Goal: Information Seeking & Learning: Understand process/instructions

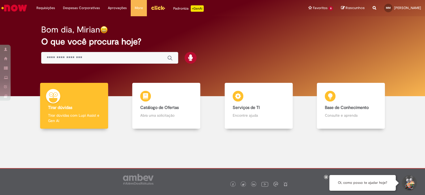
click at [77, 62] on div "Global" at bounding box center [109, 58] width 137 height 12
drag, startPoint x: 77, startPoint y: 60, endPoint x: 77, endPoint y: 57, distance: 3.2
click at [77, 60] on input "Basta digitar aqui" at bounding box center [104, 58] width 115 height 6
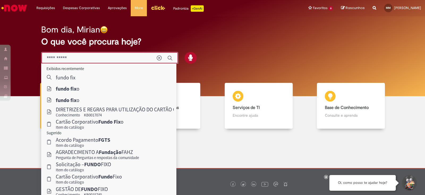
type input "**********"
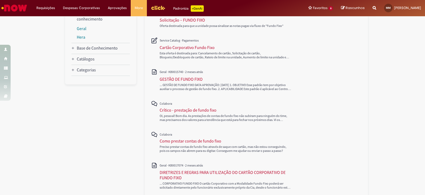
scroll to position [100, 0]
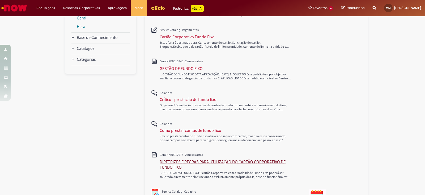
click at [234, 161] on div "DIRETRIZES E REGRAS PARA UTILIZAÇÃO DO CARTÃO CORPORATIVO DE FUNDO FIXO" at bounding box center [229, 164] width 139 height 11
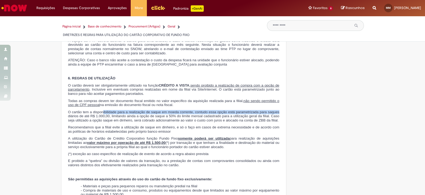
scroll to position [0, 8]
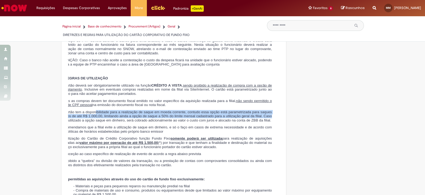
drag, startPoint x: 101, startPoint y: 118, endPoint x: 276, endPoint y: 121, distance: 175.2
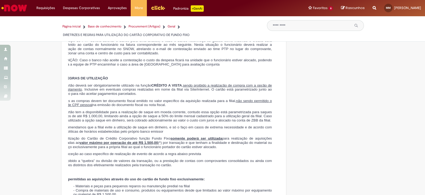
click at [262, 122] on span "O cartão tem a disponibilidade para a realização de saque em moeda corrente, co…" at bounding box center [167, 116] width 212 height 12
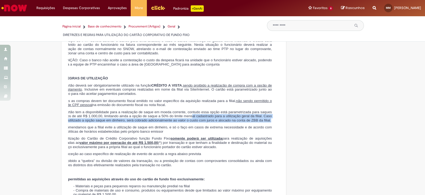
drag, startPoint x: 190, startPoint y: 121, endPoint x: 268, endPoint y: 126, distance: 78.3
click at [268, 122] on span "O cartão tem a disponibilidade para a realização de saque em moeda corrente, co…" at bounding box center [167, 116] width 212 height 12
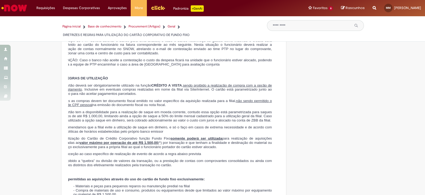
click at [246, 133] on p "Recomendamos que a filial evite a utilização de saque em dinheiro, e só o faço …" at bounding box center [167, 129] width 212 height 8
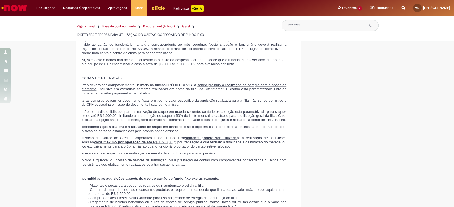
scroll to position [0, 7]
click at [131, 133] on span "Recomendamos que a filial evite a utilização de saque em dinheiro, e só o faço …" at bounding box center [181, 129] width 212 height 8
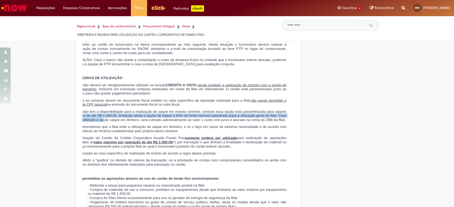
scroll to position [0, 0]
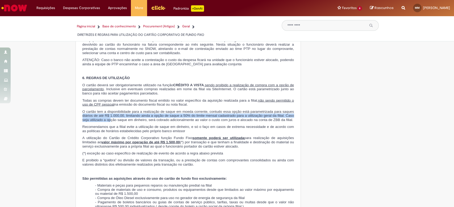
drag, startPoint x: 86, startPoint y: 126, endPoint x: 66, endPoint y: 122, distance: 20.5
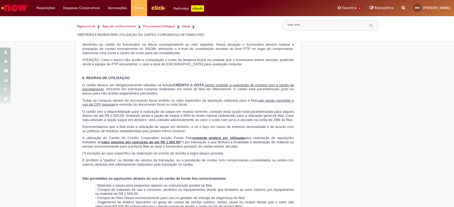
click at [117, 133] on span "Recomendamos que a filial evite a utilização de saque em dinheiro, e só o faço …" at bounding box center [188, 129] width 212 height 8
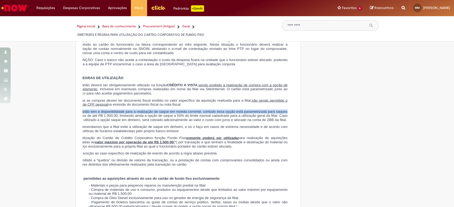
scroll to position [0, 8]
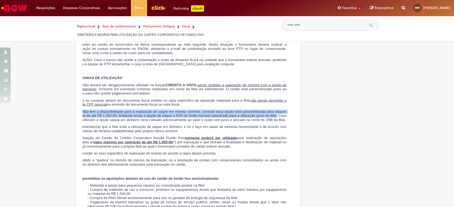
drag, startPoint x: 79, startPoint y: 118, endPoint x: 273, endPoint y: 124, distance: 194.1
click at [273, 122] on span "O cartão tem a disponibilidade para a realização de saque em moeda corrente, co…" at bounding box center [181, 116] width 212 height 12
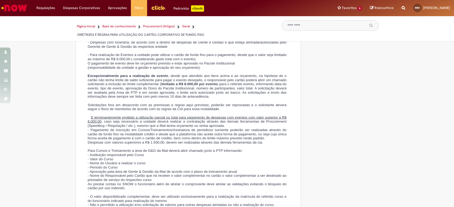
scroll to position [957, 0]
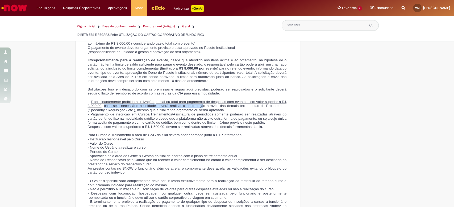
drag, startPoint x: 101, startPoint y: 114, endPoint x: 200, endPoint y: 112, distance: 99.4
click at [200, 112] on span "E terminantemente proibido a utilização parcial ou total para pagamento de desp…" at bounding box center [187, 106] width 199 height 12
drag, startPoint x: 145, startPoint y: 66, endPoint x: 162, endPoint y: 98, distance: 35.7
click at [179, 66] on p "Excepcionalmente para a realização de evento , desde que atendido aos itens aci…" at bounding box center [187, 70] width 199 height 25
click at [161, 100] on p at bounding box center [187, 98] width 199 height 4
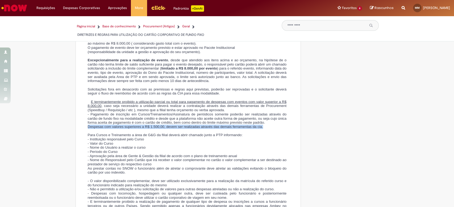
drag, startPoint x: 85, startPoint y: 135, endPoint x: 260, endPoint y: 135, distance: 174.4
click at [260, 129] on span "Despesas com valores superiores a R$ 1.500,00, devem ser realizadas através das…" at bounding box center [175, 127] width 175 height 4
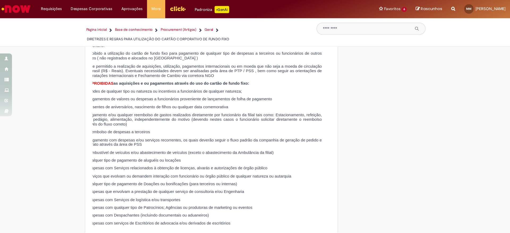
scroll to position [0, 7]
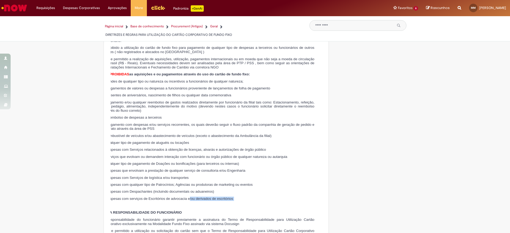
drag, startPoint x: 193, startPoint y: 203, endPoint x: 276, endPoint y: 203, distance: 83.5
drag, startPoint x: 72, startPoint y: 196, endPoint x: 26, endPoint y: 207, distance: 47.4
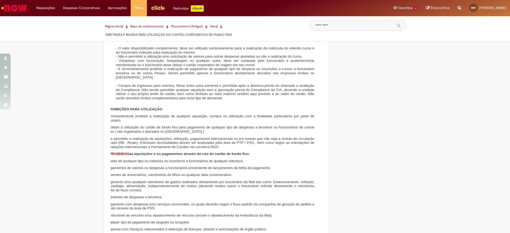
scroll to position [1408, 0]
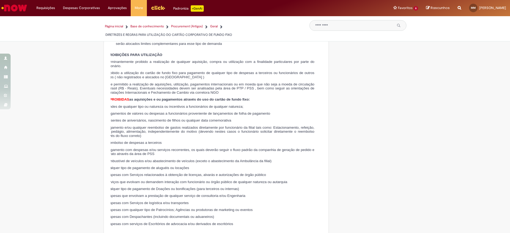
scroll to position [1168, 0]
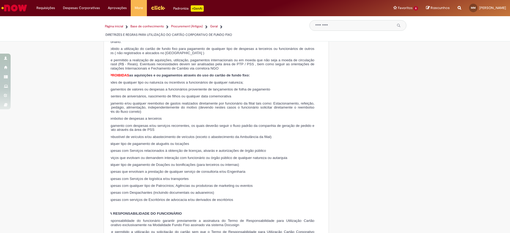
drag, startPoint x: 312, startPoint y: 203, endPoint x: 186, endPoint y: 183, distance: 127.3
drag, startPoint x: 144, startPoint y: 178, endPoint x: 226, endPoint y: 187, distance: 82.8
drag, startPoint x: 270, startPoint y: 187, endPoint x: 180, endPoint y: 178, distance: 90.8
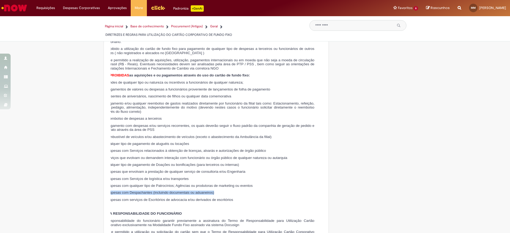
drag, startPoint x: 128, startPoint y: 182, endPoint x: 108, endPoint y: 184, distance: 20.5
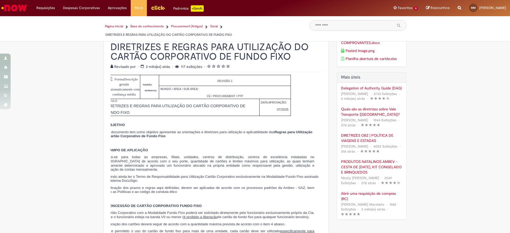
scroll to position [0, 0]
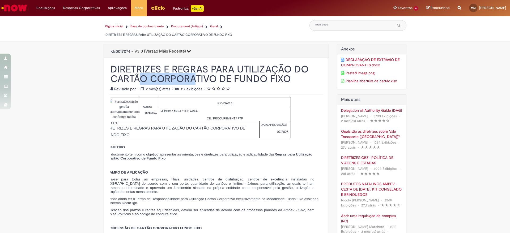
drag, startPoint x: 136, startPoint y: 88, endPoint x: 187, endPoint y: 88, distance: 51.3
click at [189, 84] on h1 "DIRETRIZES E REGRAS PARA UTILIZAÇÃO DO CARTÃO CORPORATIVO DE FUNDO FIXO" at bounding box center [217, 74] width 212 height 19
